Goal: Information Seeking & Learning: Learn about a topic

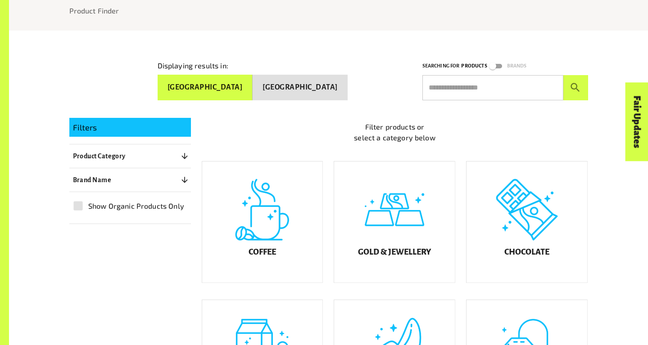
scroll to position [125, 0]
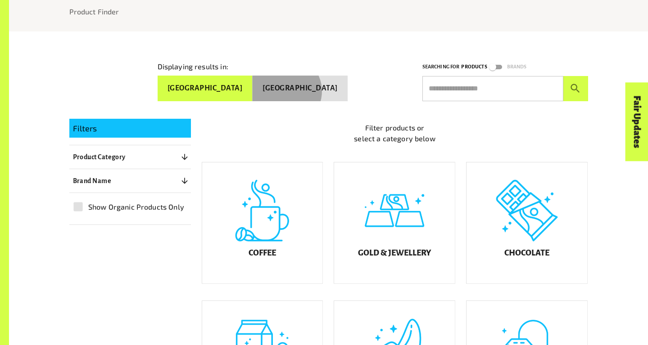
click at [316, 90] on button "[GEOGRAPHIC_DATA]" at bounding box center [300, 89] width 95 height 26
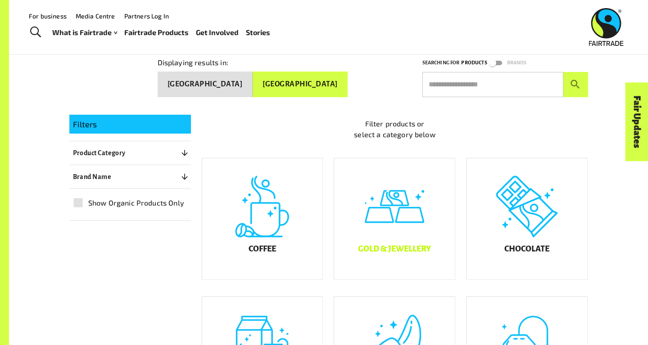
scroll to position [0, 0]
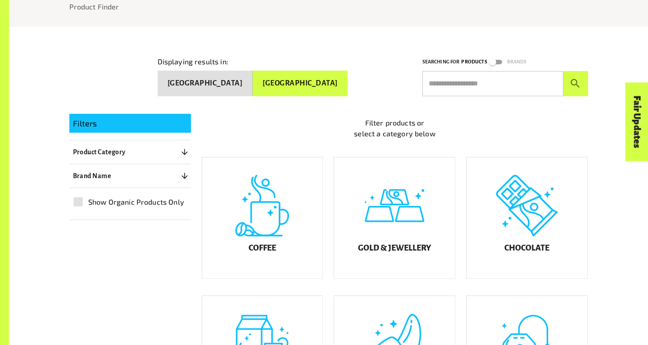
click at [404, 229] on div "Gold & Jewellery" at bounding box center [394, 219] width 121 height 122
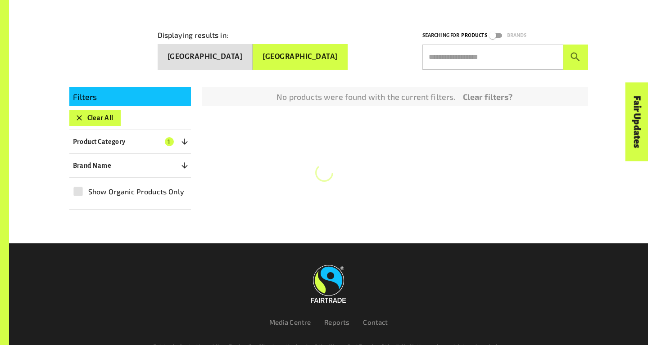
scroll to position [158, 0]
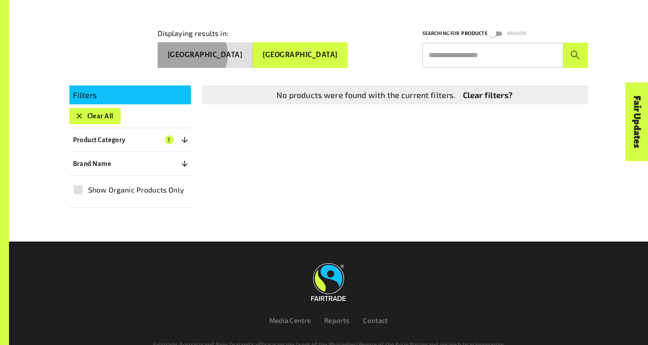
click at [253, 53] on button "[GEOGRAPHIC_DATA]" at bounding box center [205, 55] width 95 height 26
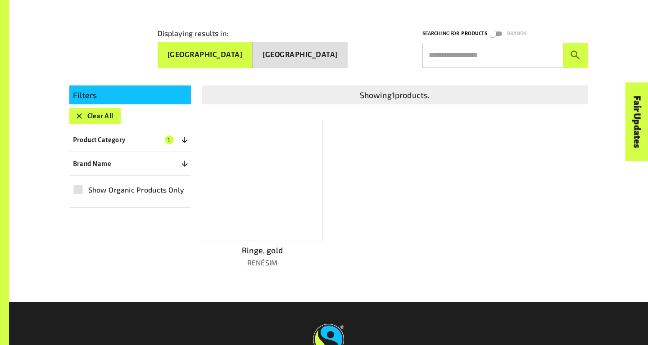
click at [271, 212] on div at bounding box center [263, 180] width 122 height 122
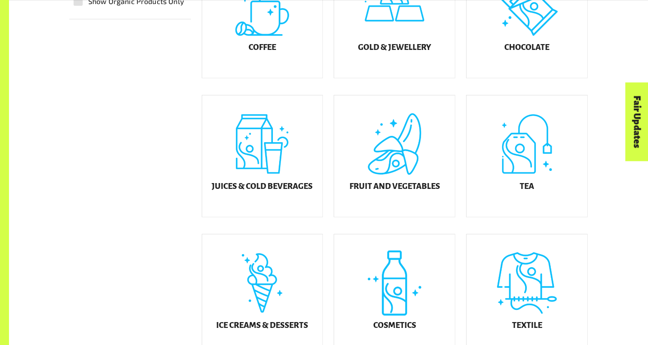
scroll to position [339, 0]
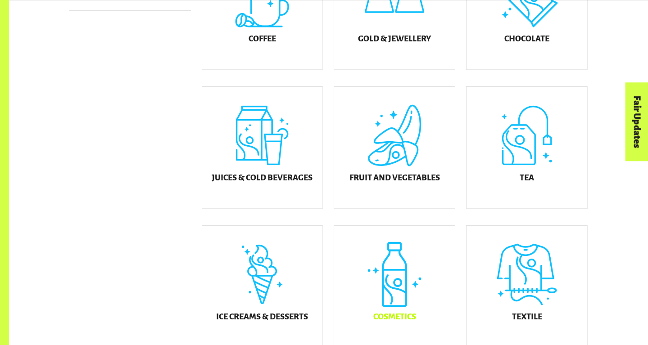
click at [376, 316] on div "Cosmetics" at bounding box center [394, 287] width 121 height 122
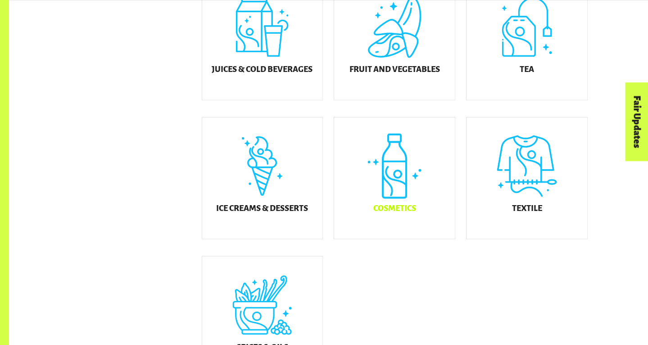
scroll to position [451, 0]
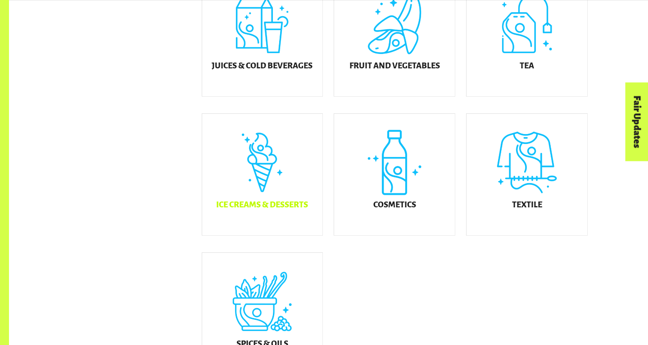
click at [260, 192] on div "Ice Creams & Desserts" at bounding box center [262, 175] width 121 height 122
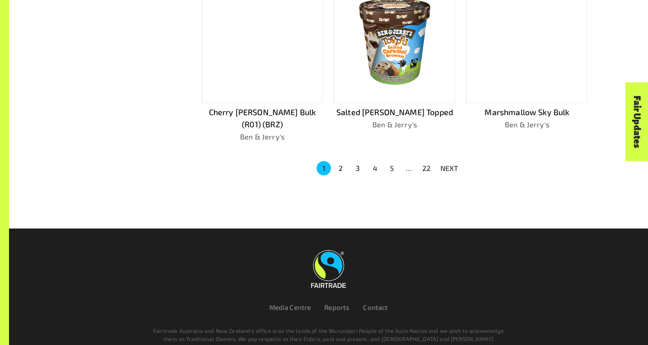
scroll to position [671, 0]
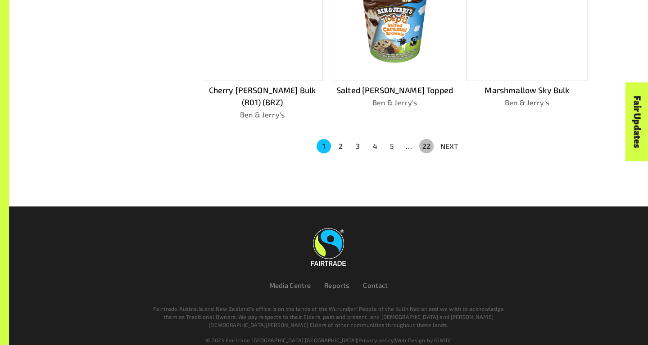
click at [425, 139] on button "22" at bounding box center [426, 146] width 14 height 14
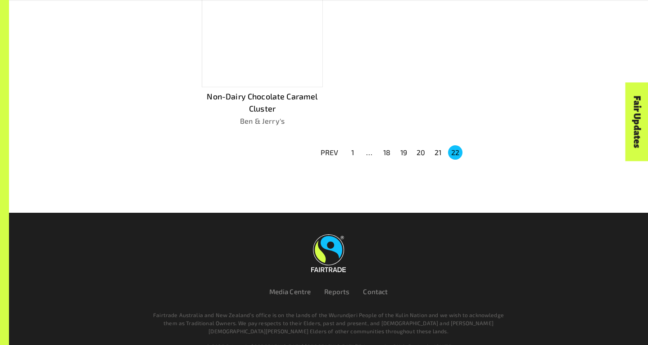
scroll to position [507, 0]
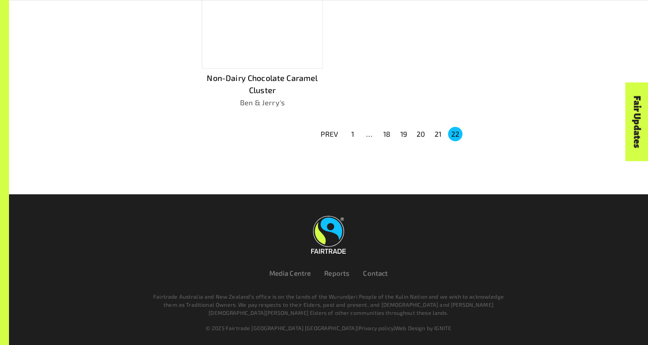
click at [352, 135] on button "1" at bounding box center [352, 134] width 14 height 14
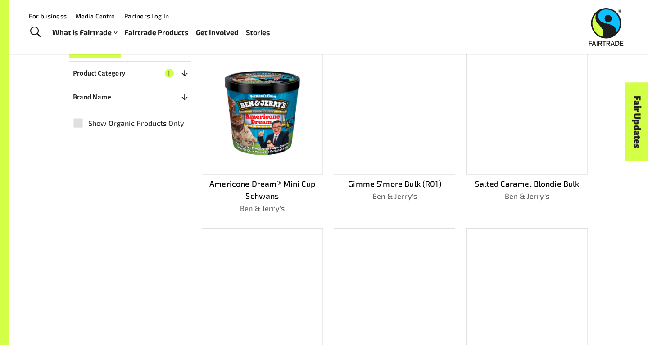
scroll to position [213, 0]
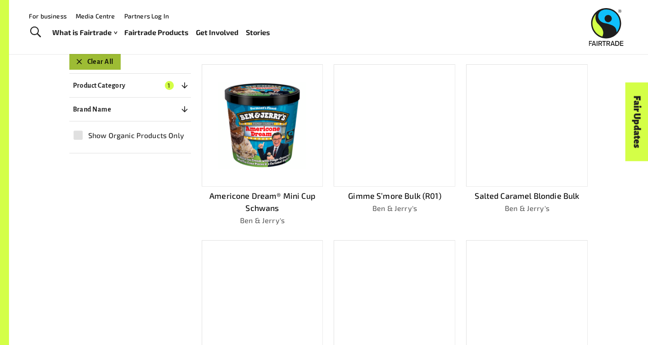
click at [112, 60] on button "Clear All" at bounding box center [94, 62] width 51 height 16
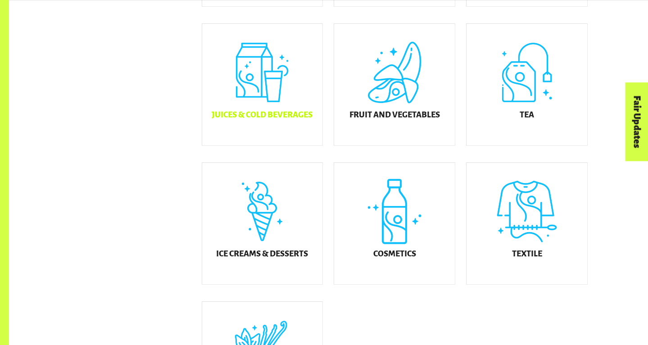
scroll to position [401, 0]
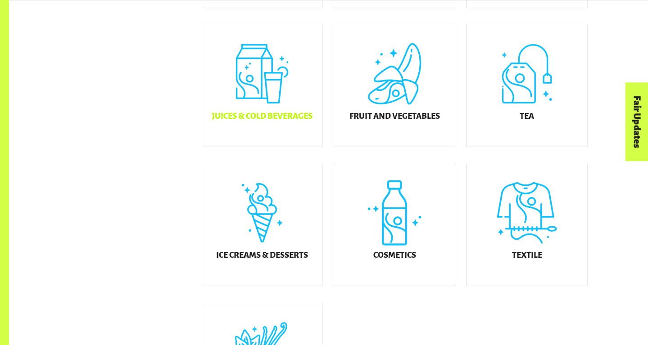
click at [272, 121] on h5 "Juices & Cold Beverages" at bounding box center [262, 116] width 101 height 9
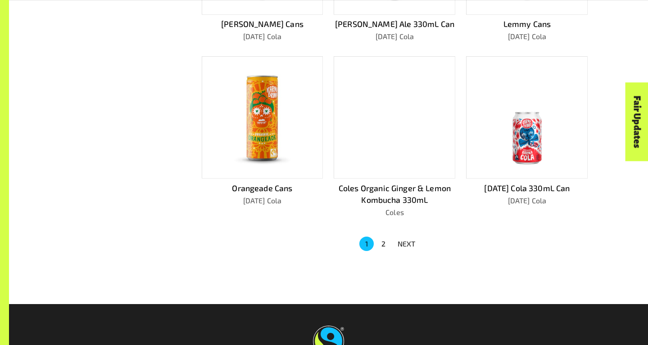
scroll to position [574, 0]
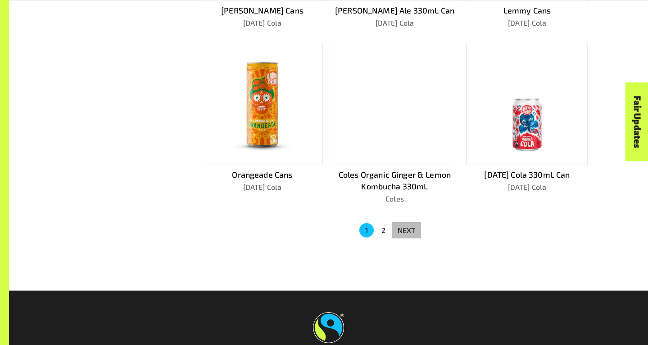
click at [405, 230] on p "NEXT" at bounding box center [406, 230] width 18 height 11
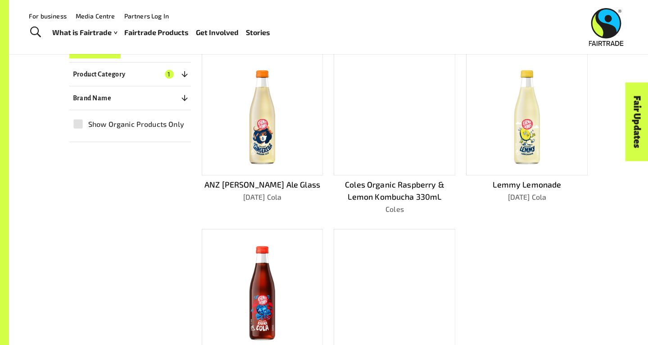
scroll to position [495, 0]
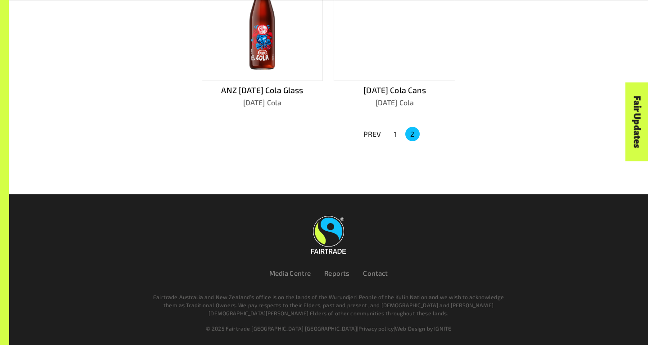
click at [396, 134] on button "1" at bounding box center [395, 134] width 14 height 14
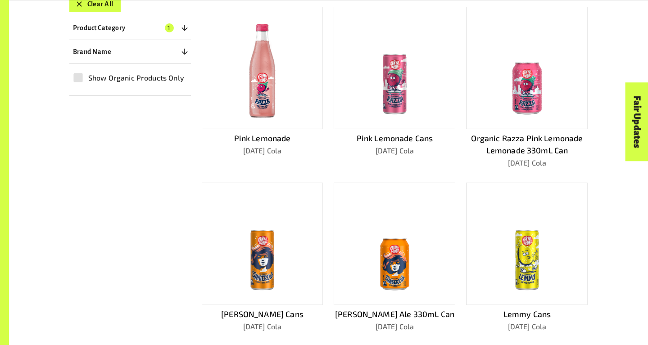
scroll to position [272, 0]
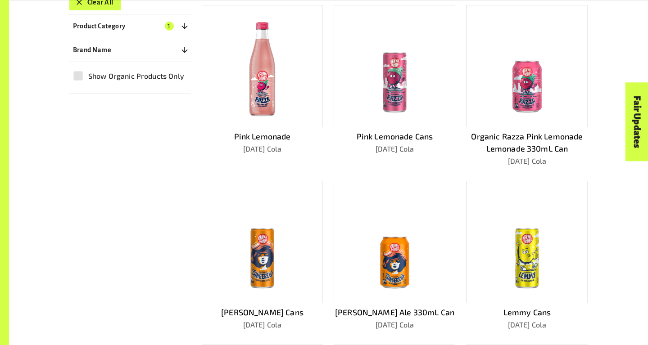
click at [520, 63] on img at bounding box center [527, 66] width 108 height 108
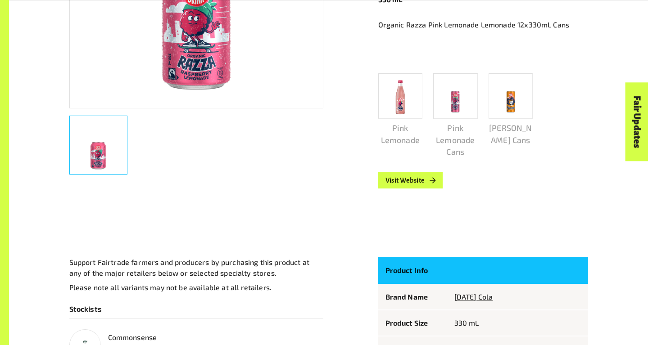
scroll to position [444, 0]
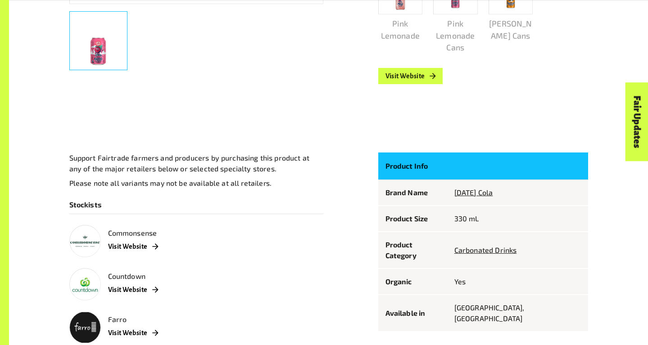
click at [427, 185] on td "Brand Name" at bounding box center [412, 193] width 69 height 26
click at [440, 165] on p "Product Info" at bounding box center [412, 166] width 54 height 12
click at [413, 160] on th "Product Info" at bounding box center [412, 166] width 69 height 27
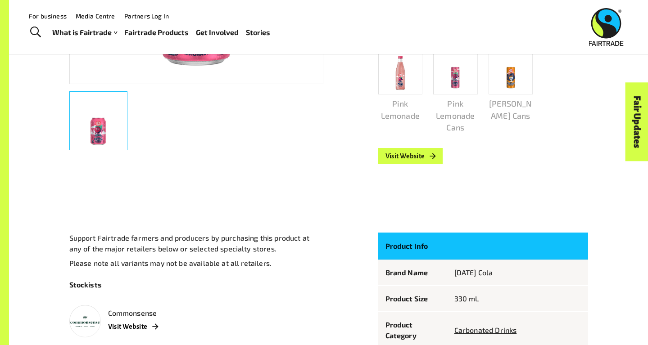
scroll to position [351, 0]
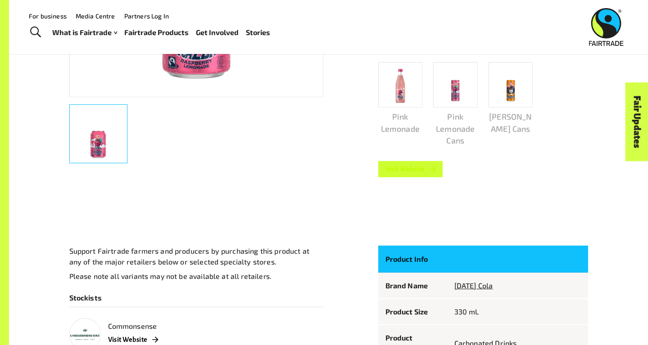
click at [429, 176] on link "Visit Website" at bounding box center [410, 169] width 65 height 16
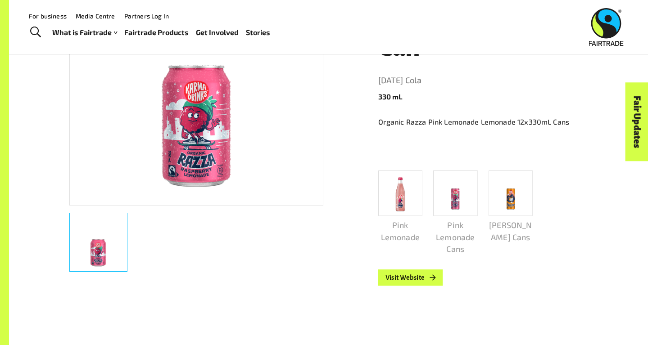
scroll to position [0, 0]
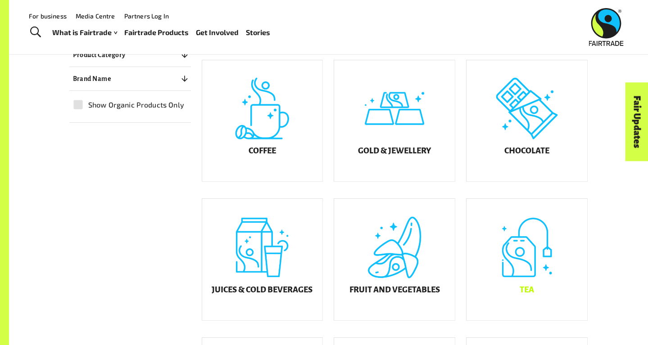
scroll to position [228, 0]
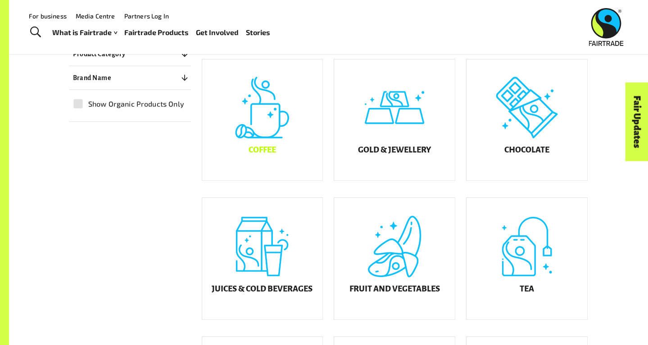
click at [267, 131] on div "Coffee" at bounding box center [262, 120] width 121 height 122
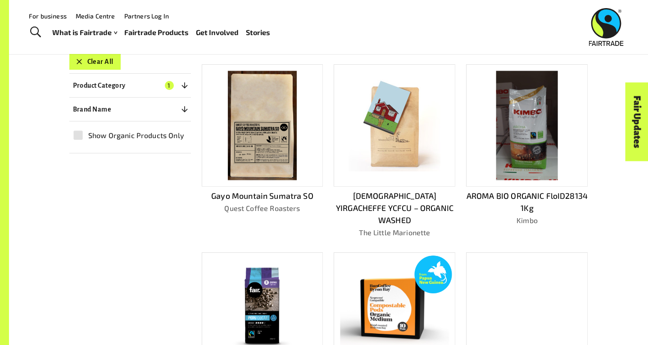
scroll to position [215, 0]
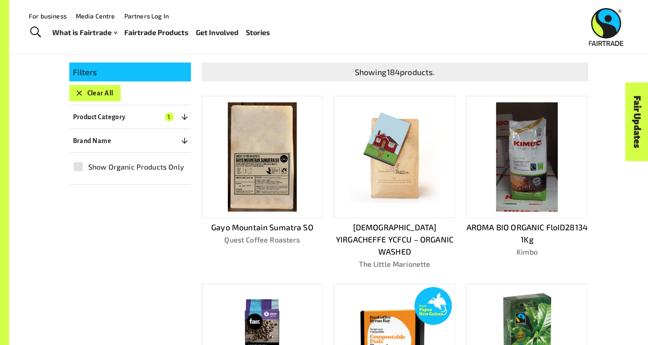
click at [109, 95] on button "Clear All" at bounding box center [94, 93] width 51 height 16
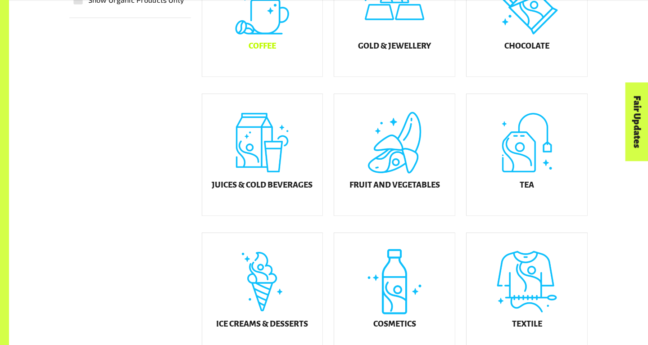
scroll to position [333, 0]
click at [294, 169] on div "Juices & Cold Beverages" at bounding box center [262, 155] width 121 height 122
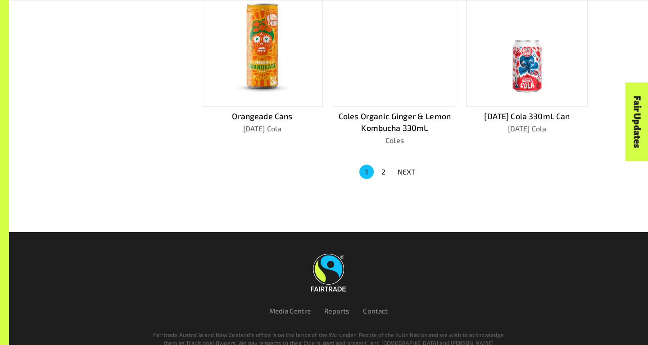
scroll to position [634, 0]
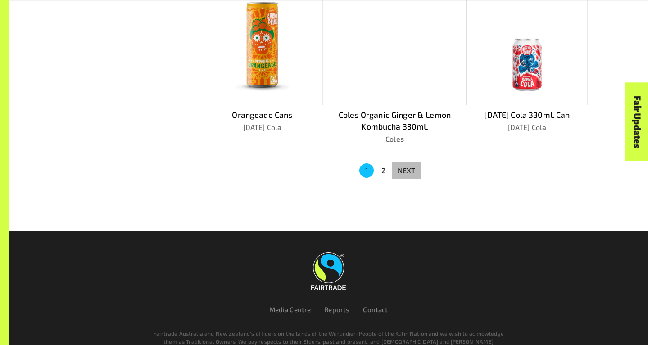
click at [408, 173] on p "NEXT" at bounding box center [406, 170] width 18 height 11
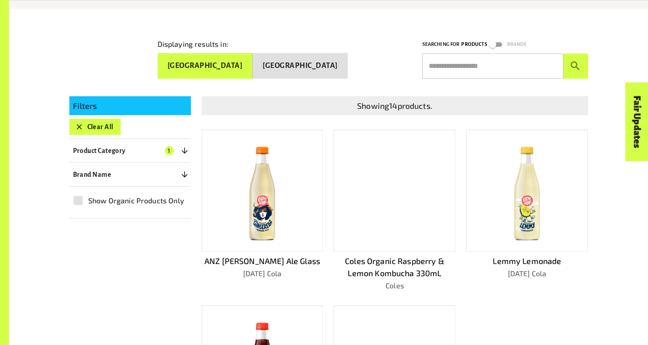
scroll to position [148, 0]
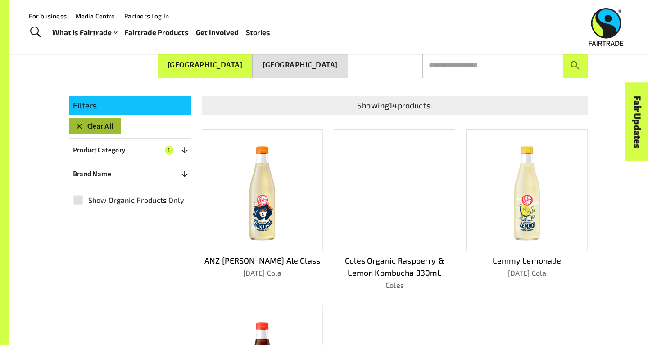
click at [96, 124] on button "Clear All" at bounding box center [94, 126] width 51 height 16
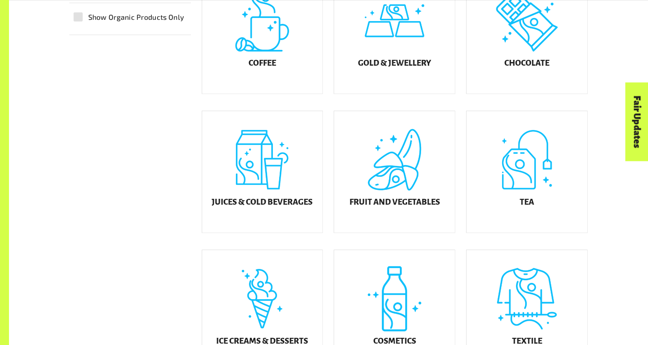
scroll to position [317, 0]
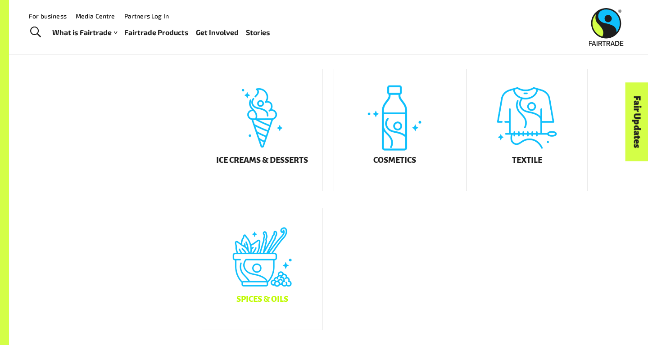
click at [282, 252] on div "Spices & Oils" at bounding box center [262, 269] width 121 height 122
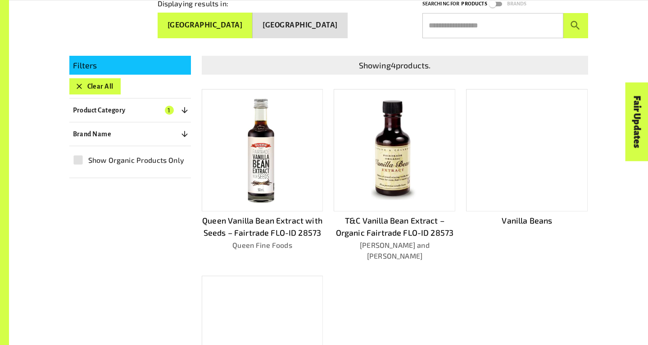
scroll to position [189, 0]
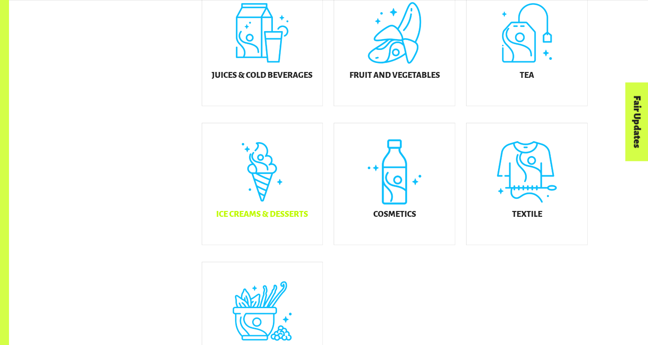
scroll to position [444, 0]
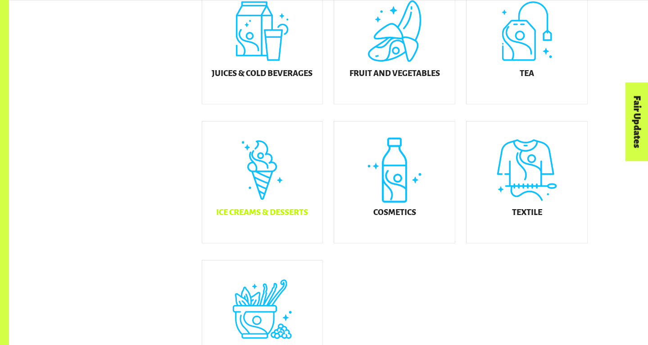
click at [295, 212] on div "Ice Creams & Desserts" at bounding box center [262, 183] width 121 height 122
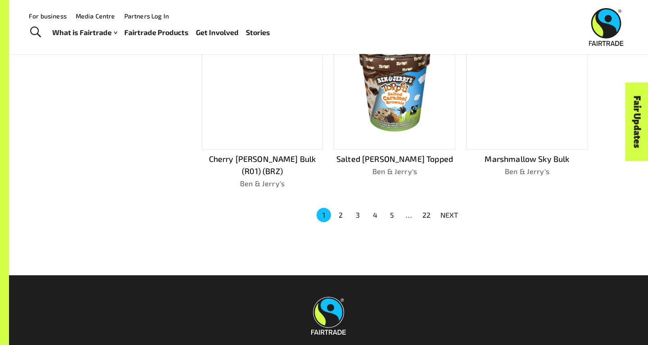
scroll to position [520, 0]
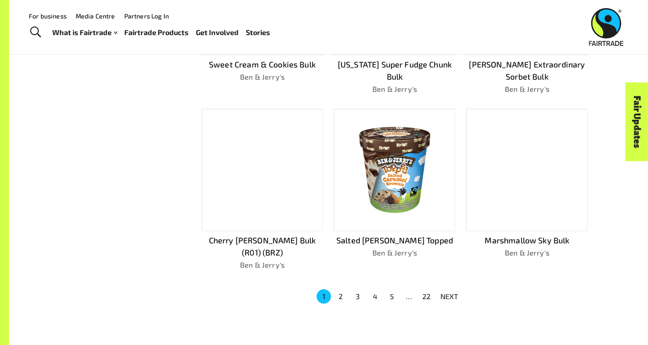
click at [452, 291] on p "NEXT" at bounding box center [449, 296] width 18 height 11
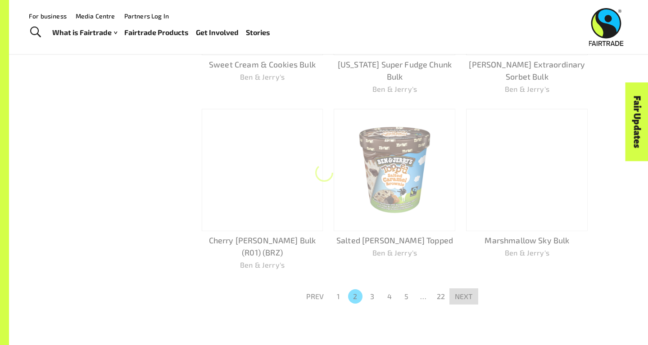
click at [452, 289] on button "NEXT" at bounding box center [463, 297] width 29 height 16
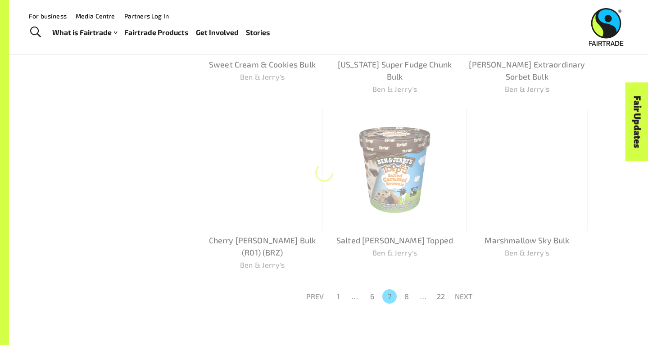
click at [452, 289] on button "NEXT" at bounding box center [463, 297] width 29 height 16
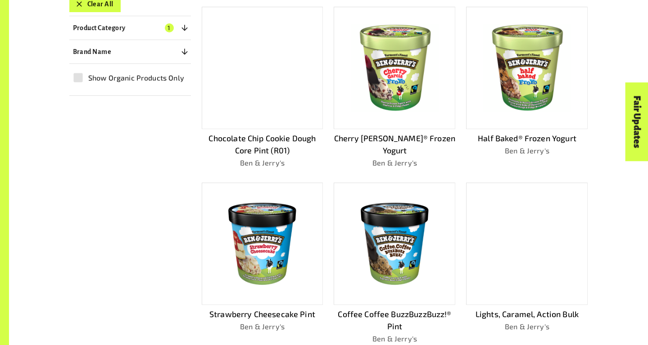
scroll to position [362, 0]
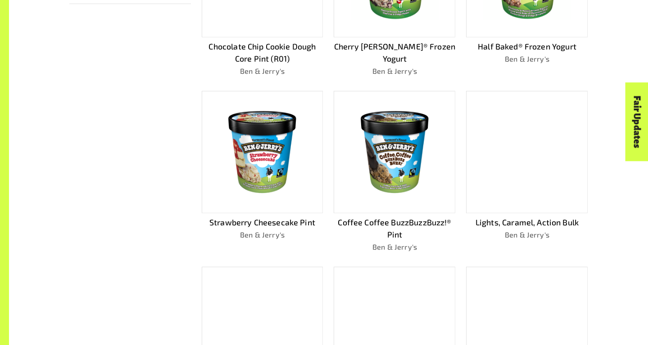
click at [389, 143] on img at bounding box center [394, 152] width 108 height 108
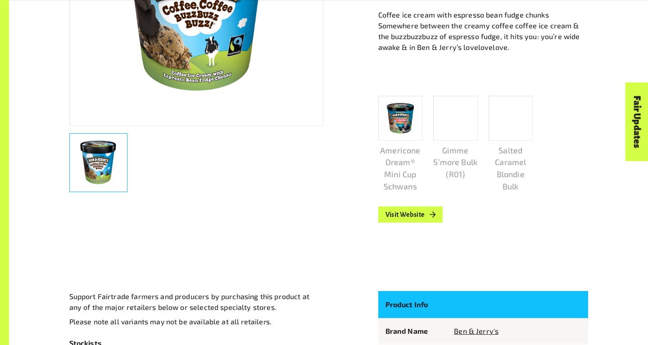
scroll to position [332, 0]
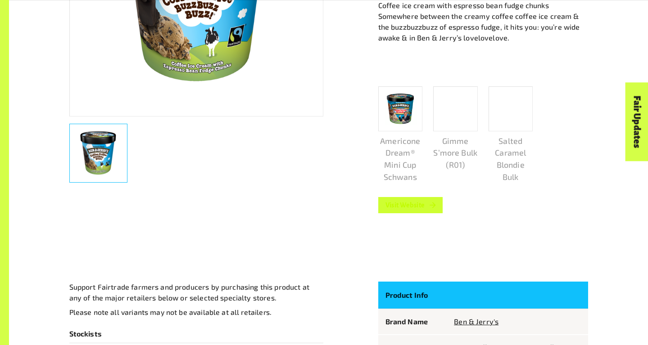
click at [415, 211] on link "Visit Website" at bounding box center [410, 205] width 65 height 16
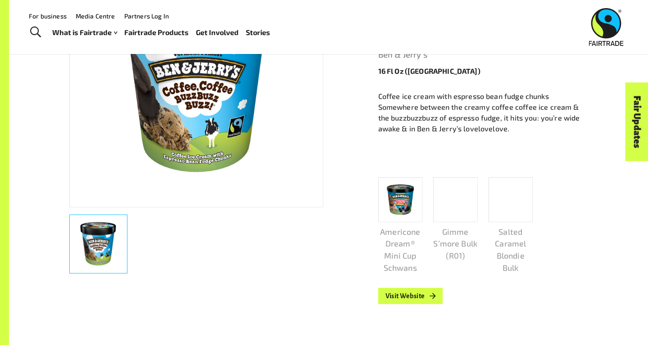
scroll to position [0, 0]
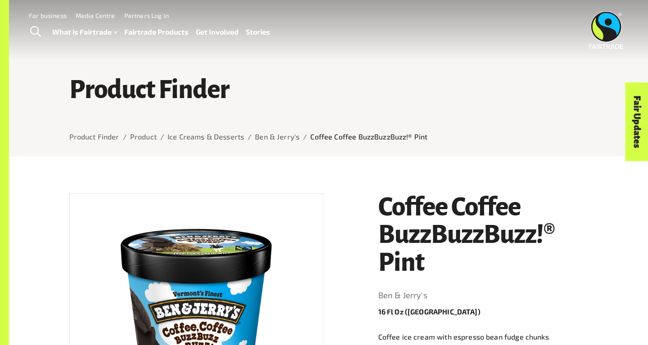
click at [340, 138] on p "Coffee Coffee BuzzBuzzBuzz!® Pint" at bounding box center [368, 136] width 117 height 11
click at [270, 135] on link "Ben & Jerry's" at bounding box center [277, 136] width 45 height 9
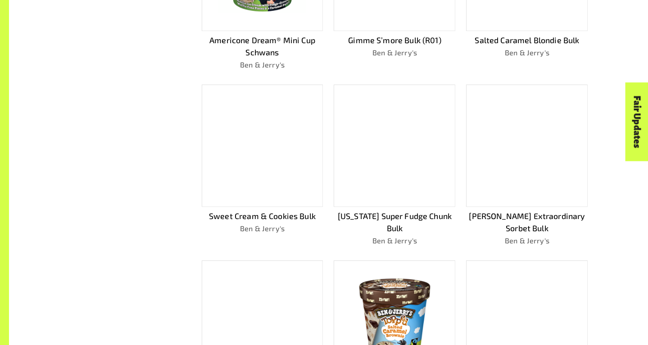
scroll to position [671, 0]
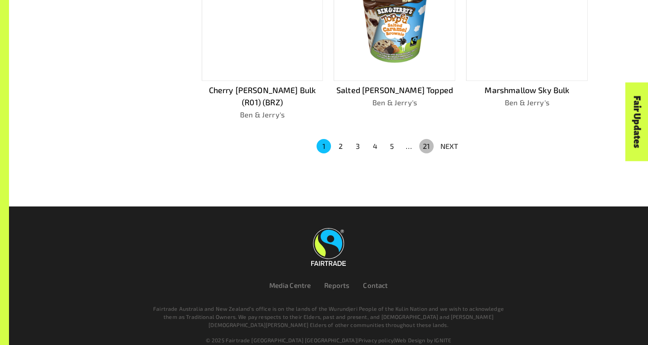
click at [424, 139] on button "21" at bounding box center [426, 146] width 14 height 14
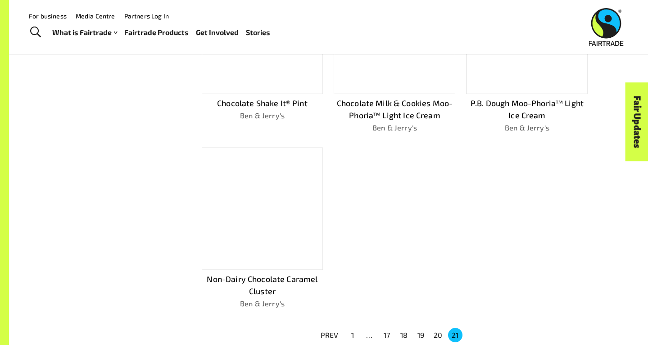
scroll to position [430, 0]
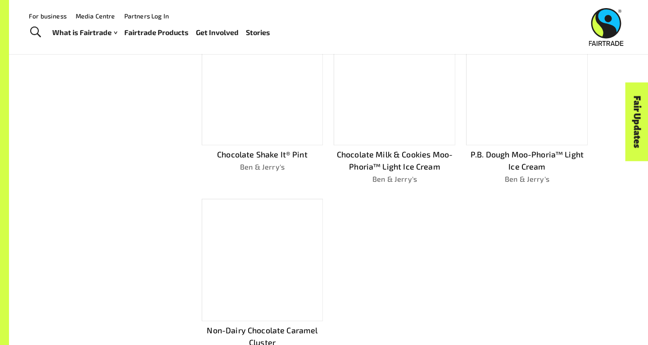
click at [259, 252] on div at bounding box center [263, 260] width 122 height 122
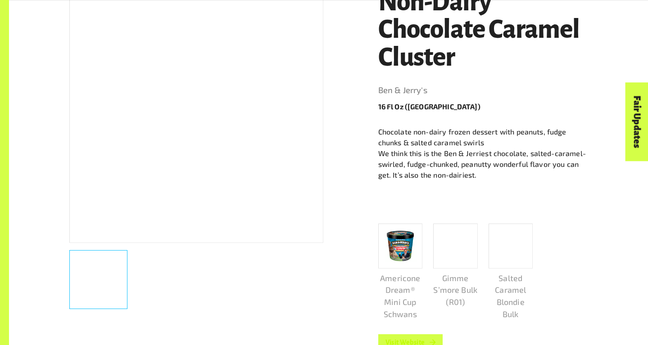
click at [399, 246] on img at bounding box center [399, 246] width 39 height 39
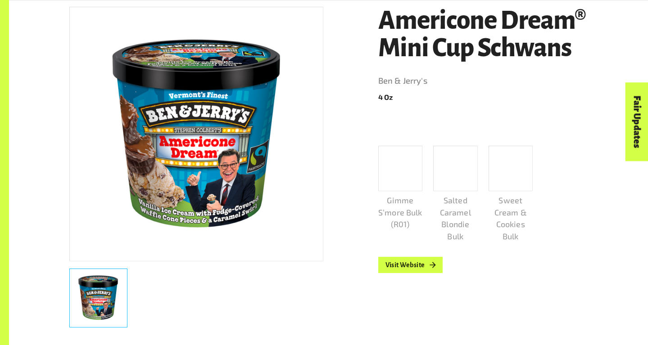
scroll to position [188, 0]
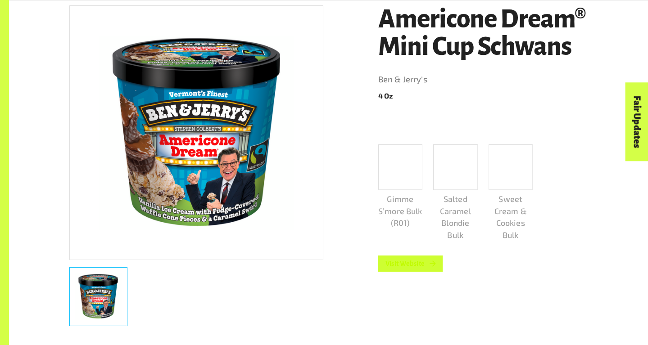
click at [427, 266] on link "Visit Website" at bounding box center [410, 264] width 65 height 16
click at [408, 272] on link "Visit Website" at bounding box center [410, 264] width 65 height 16
